Goal: Task Accomplishment & Management: Manage account settings

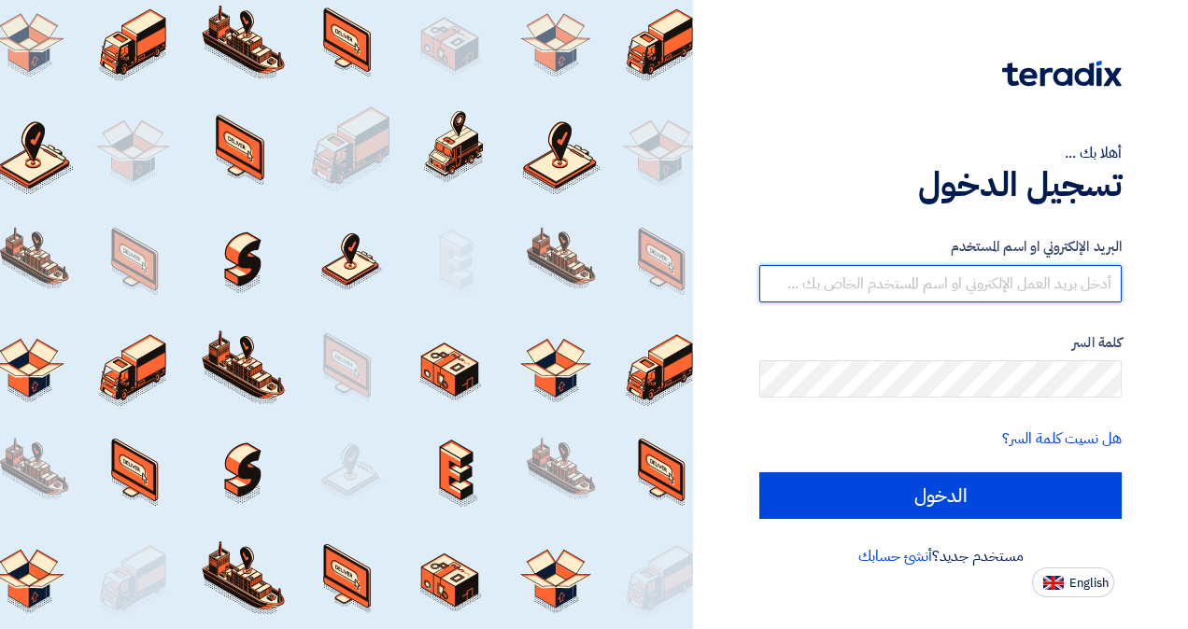
click at [993, 273] on input "text" at bounding box center [940, 283] width 362 height 37
click at [977, 274] on input "text" at bounding box center [940, 283] width 362 height 37
click at [960, 274] on input "text" at bounding box center [940, 283] width 362 height 37
paste input "KSAprocurement@ipexcellera.com"
type input "KSAprocurement@ipexcellera.com"
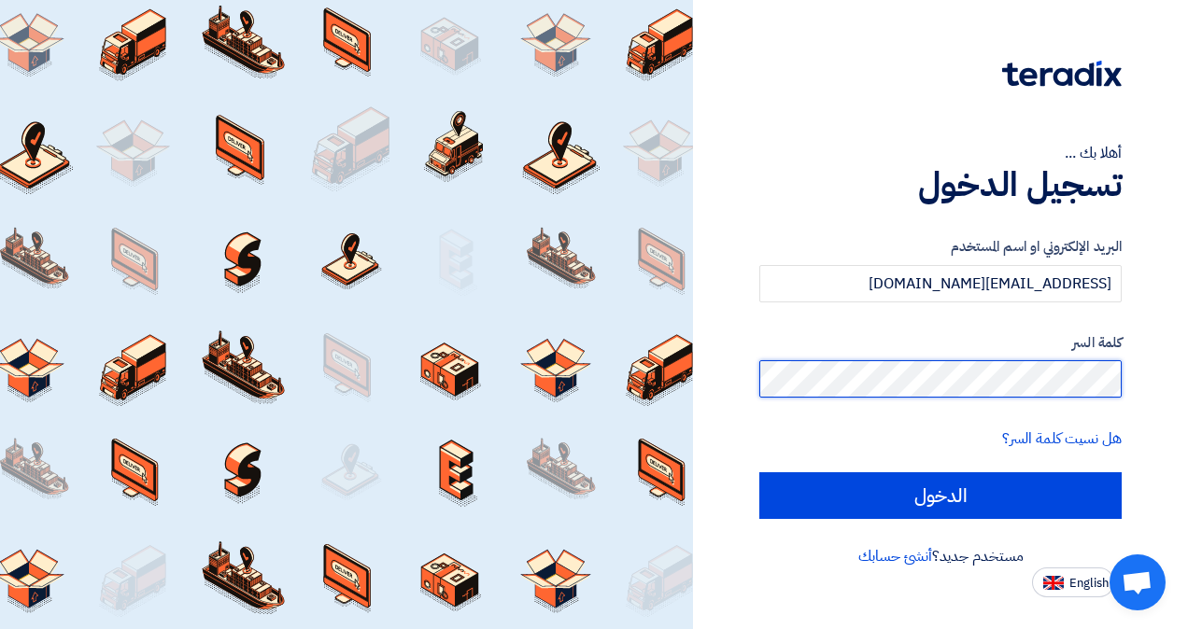
click at [759, 472] on input "الدخول" at bounding box center [940, 495] width 362 height 47
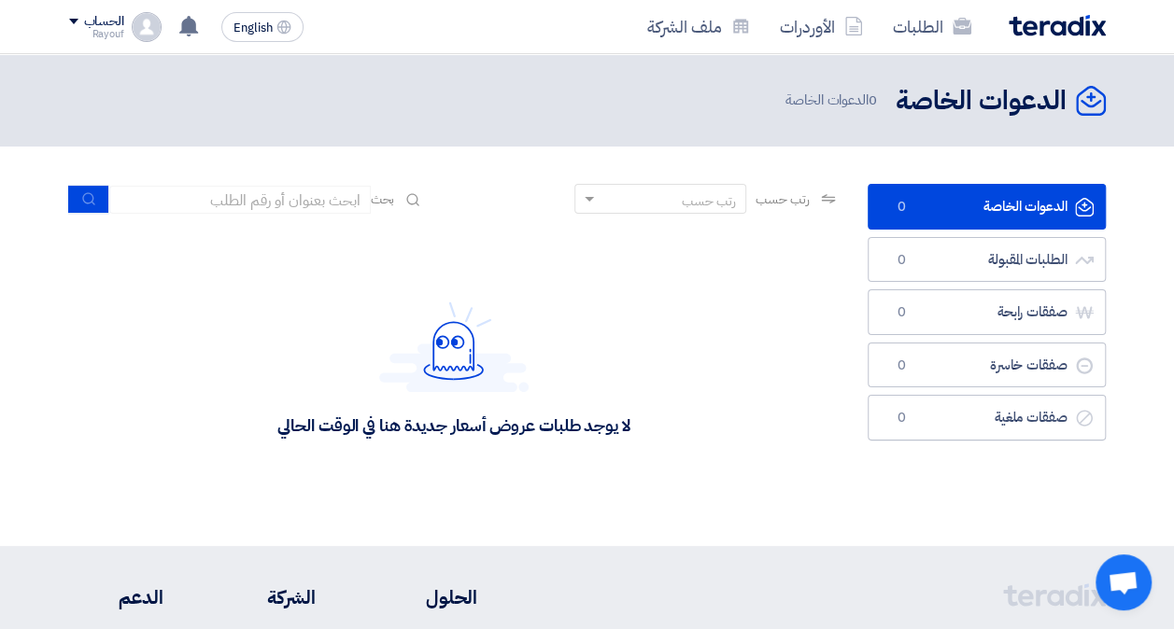
click at [72, 24] on span at bounding box center [73, 22] width 9 height 6
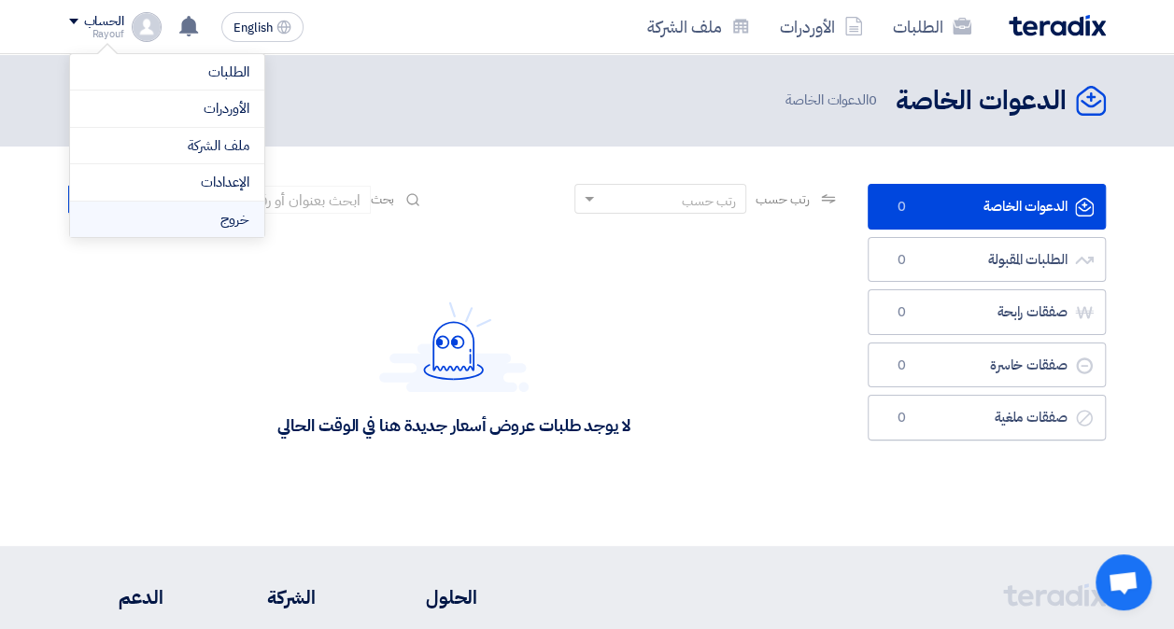
click at [213, 207] on li "خروج" at bounding box center [167, 220] width 194 height 36
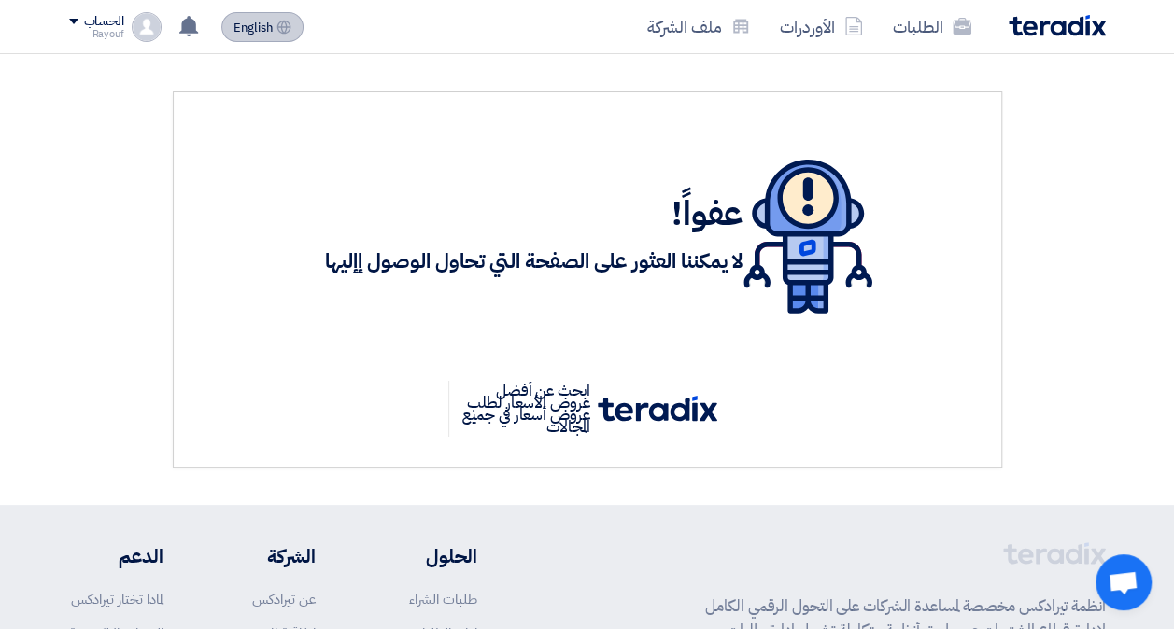
click at [274, 34] on button "English EN" at bounding box center [262, 27] width 82 height 30
